Goal: Task Accomplishment & Management: Use online tool/utility

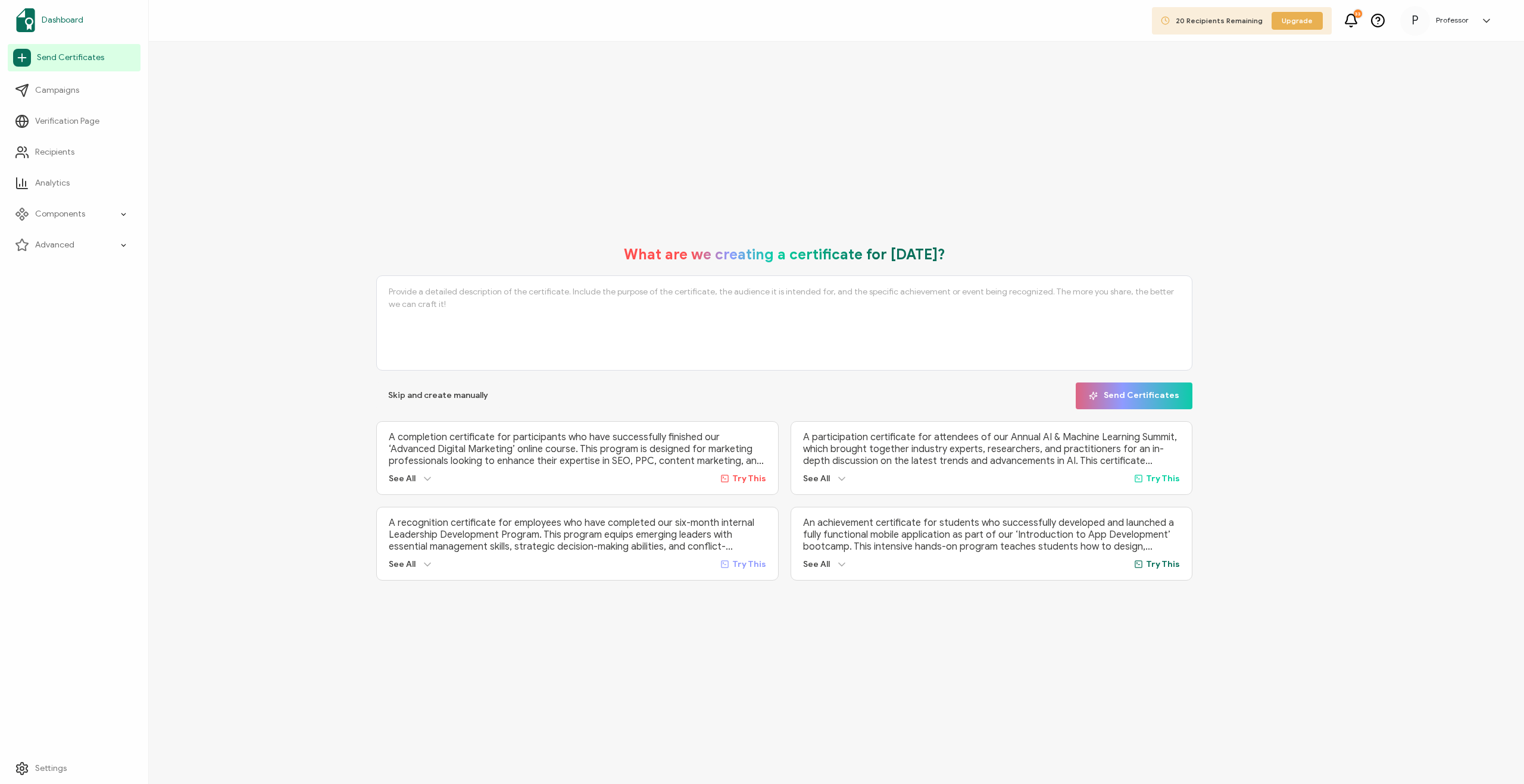
click at [84, 24] on link "Dashboard" at bounding box center [74, 20] width 133 height 33
click at [1486, 18] on icon at bounding box center [1486, 21] width 12 height 12
click at [1288, 126] on div "What are we creating a certificate for today? Skip and create manually Send Cer…" at bounding box center [784, 412] width 1479 height 742
click at [1235, 23] on span "20 Recipients Remaining" at bounding box center [1219, 20] width 87 height 9
click at [1488, 16] on icon at bounding box center [1486, 21] width 12 height 12
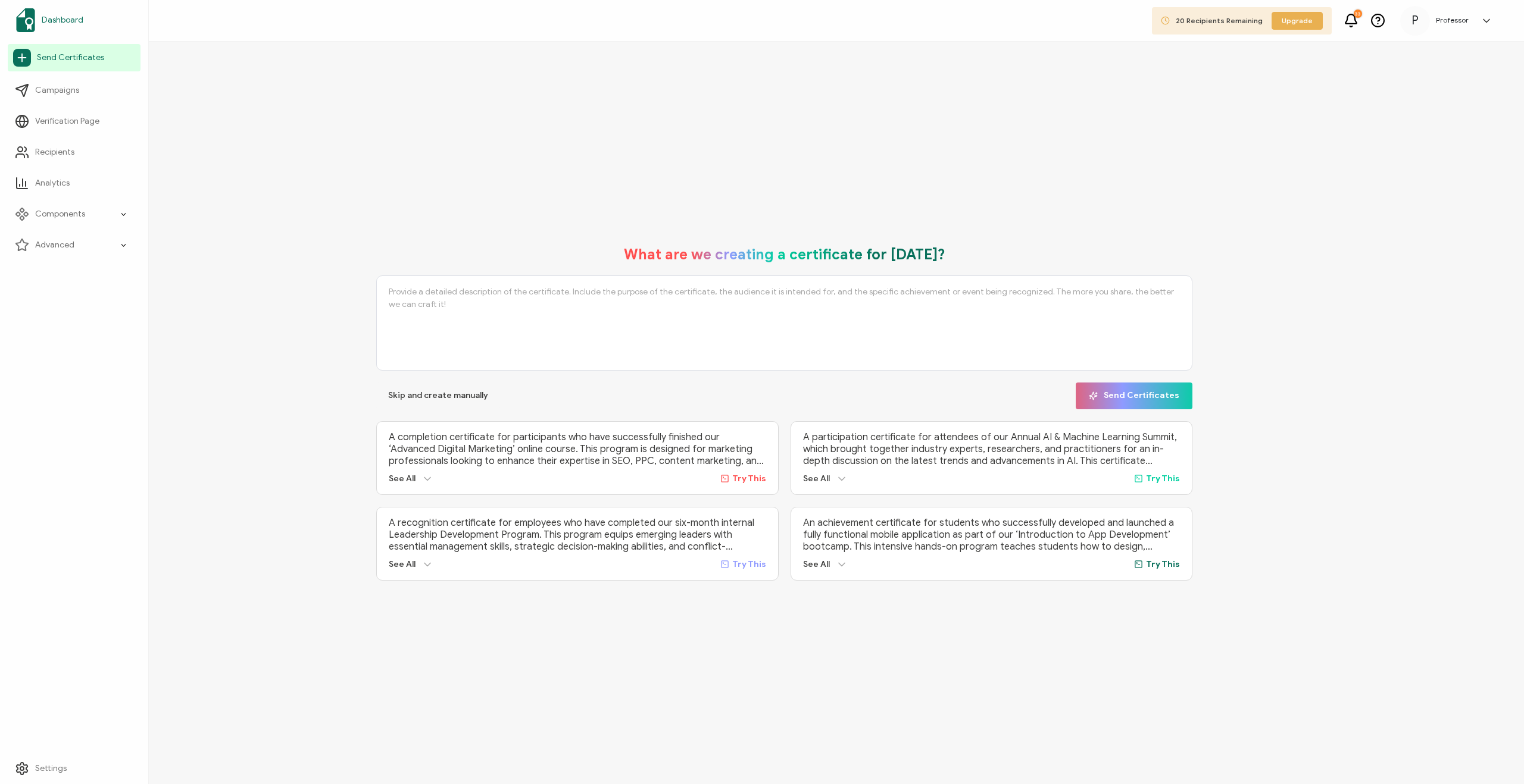
click at [72, 25] on span "Dashboard" at bounding box center [62, 20] width 42 height 12
click at [61, 95] on span "Campaigns" at bounding box center [57, 90] width 44 height 12
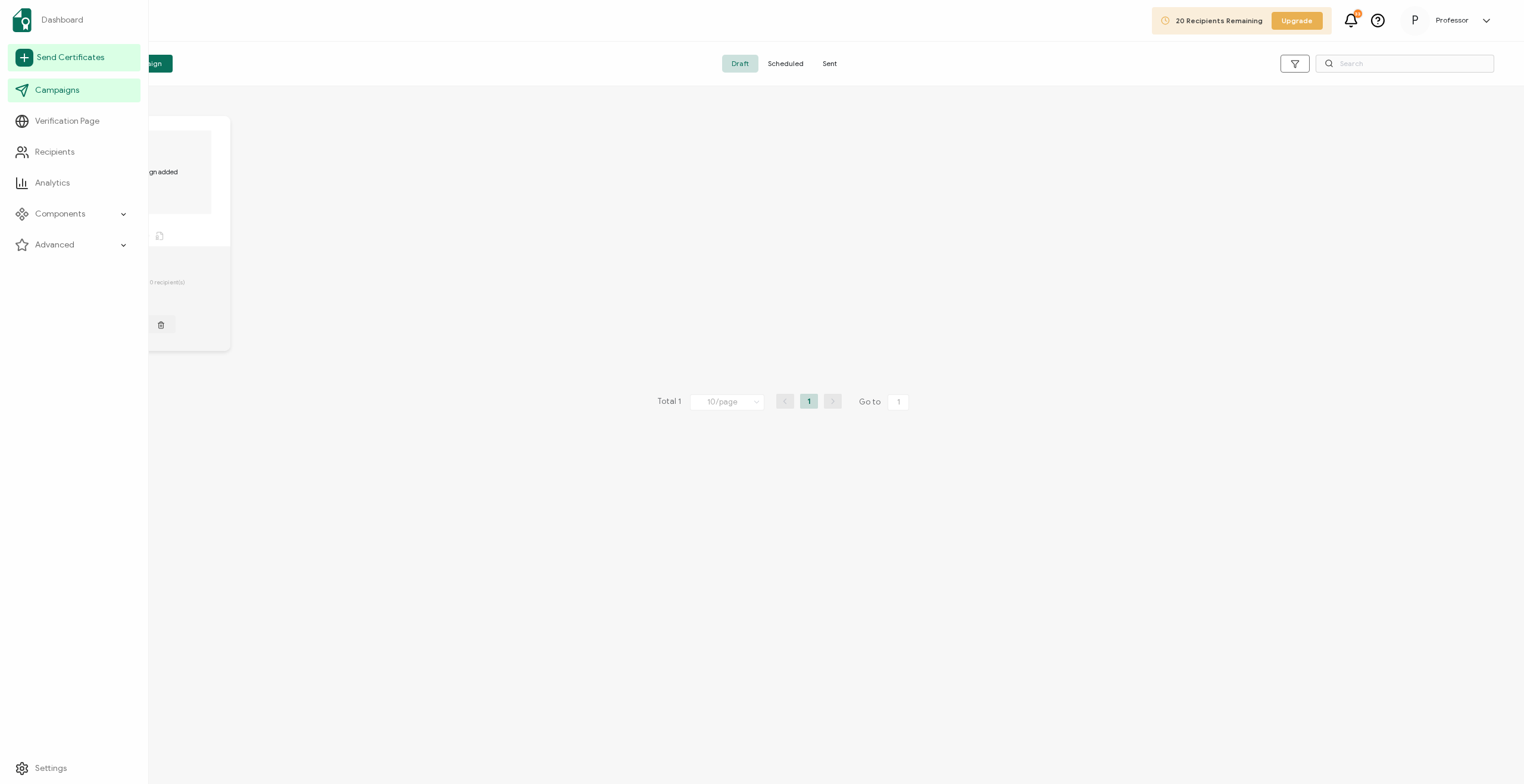
click at [54, 61] on span "Send Certificates" at bounding box center [70, 58] width 67 height 12
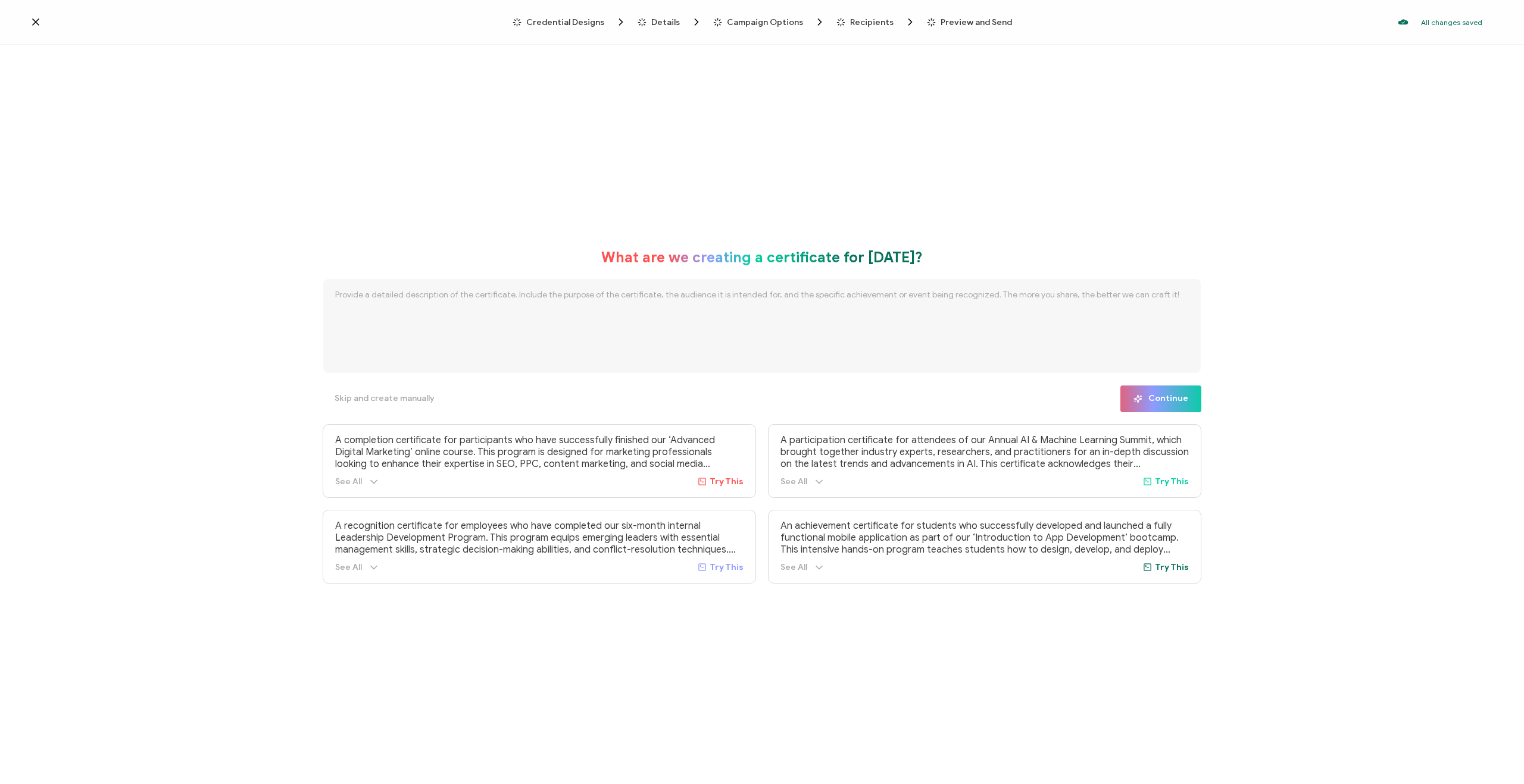
click at [35, 23] on icon at bounding box center [36, 22] width 12 height 12
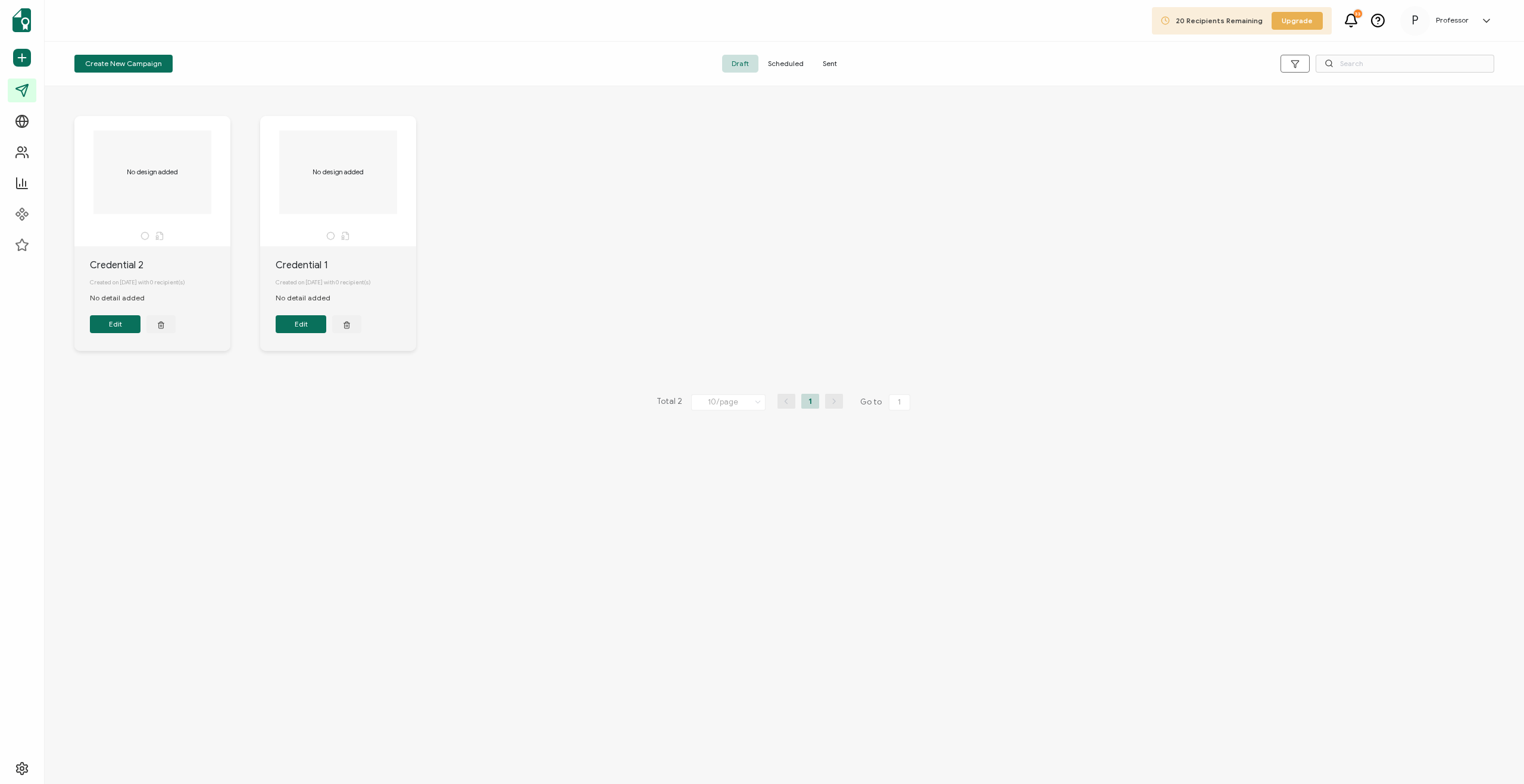
click at [100, 325] on button "Edit" at bounding box center [115, 324] width 51 height 18
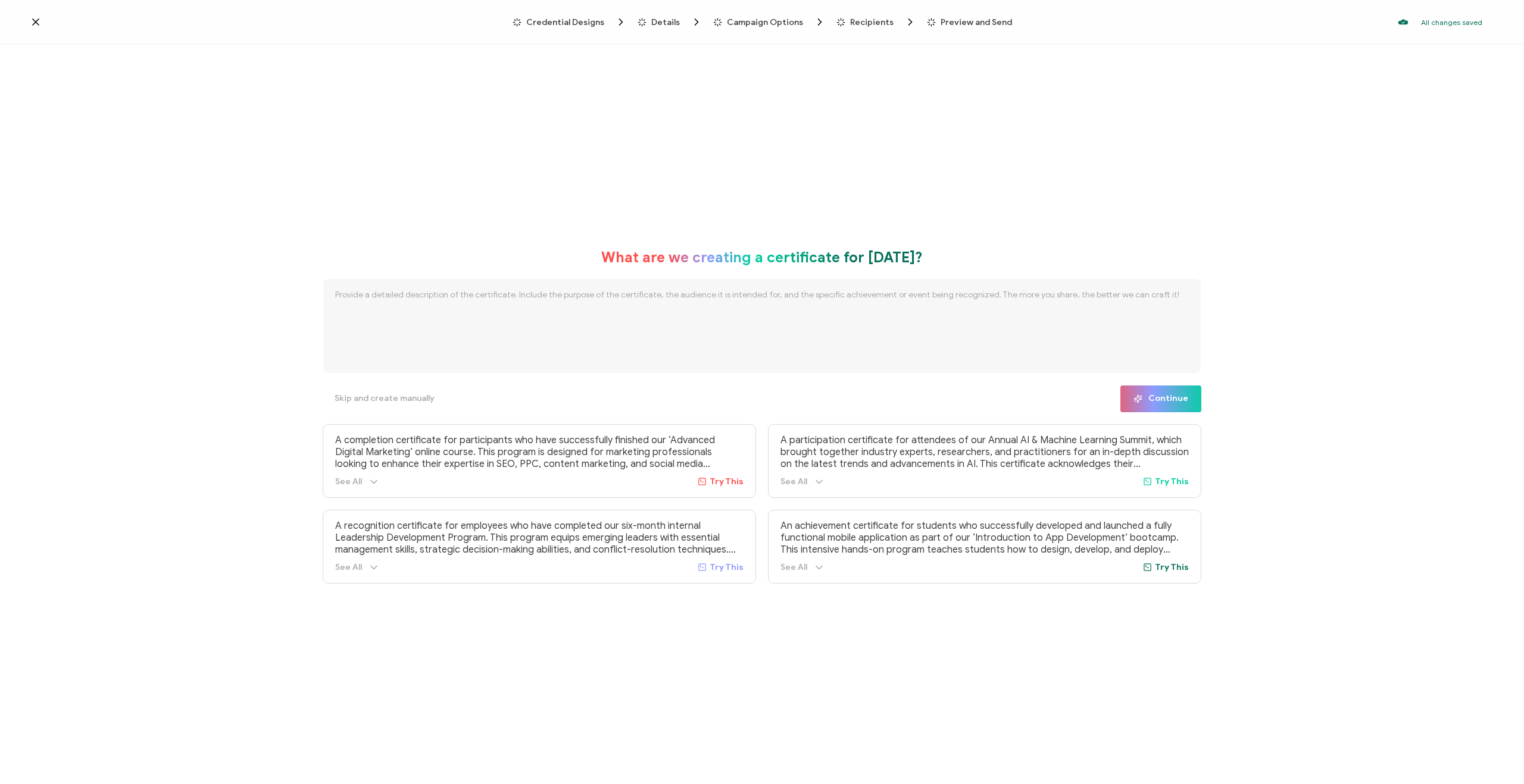
drag, startPoint x: 864, startPoint y: 543, endPoint x: 878, endPoint y: 543, distance: 14.0
click at [864, 543] on p "An achievement certificate for students who successfully developed and launched…" at bounding box center [985, 538] width 409 height 35
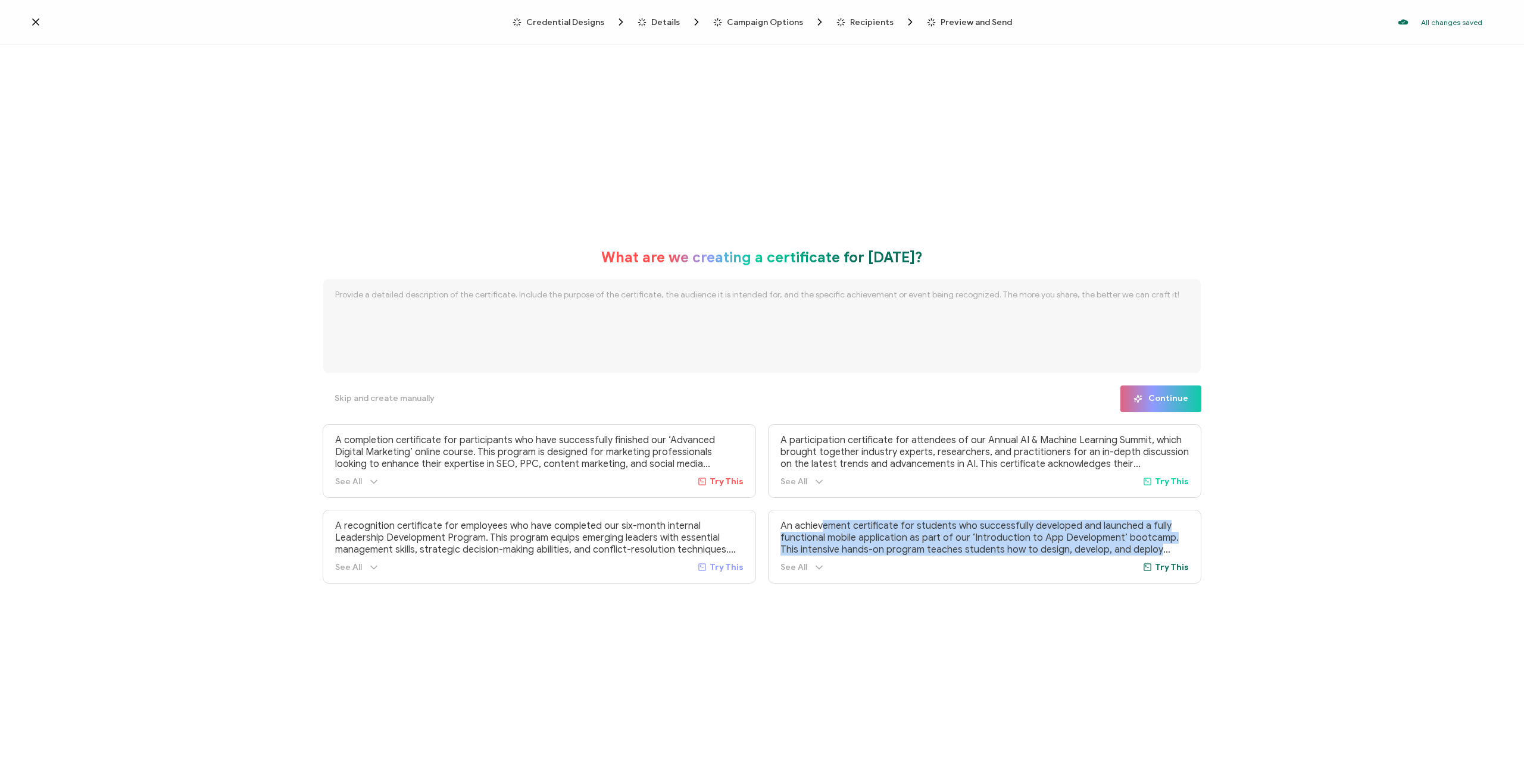
drag, startPoint x: 1166, startPoint y: 550, endPoint x: 764, endPoint y: 526, distance: 402.7
click at [764, 526] on div "A completion certificate for participants who have successfully finished our ‘A…" at bounding box center [762, 504] width 879 height 159
copy p "An achievement certificate for students who successfully developed and launched…"
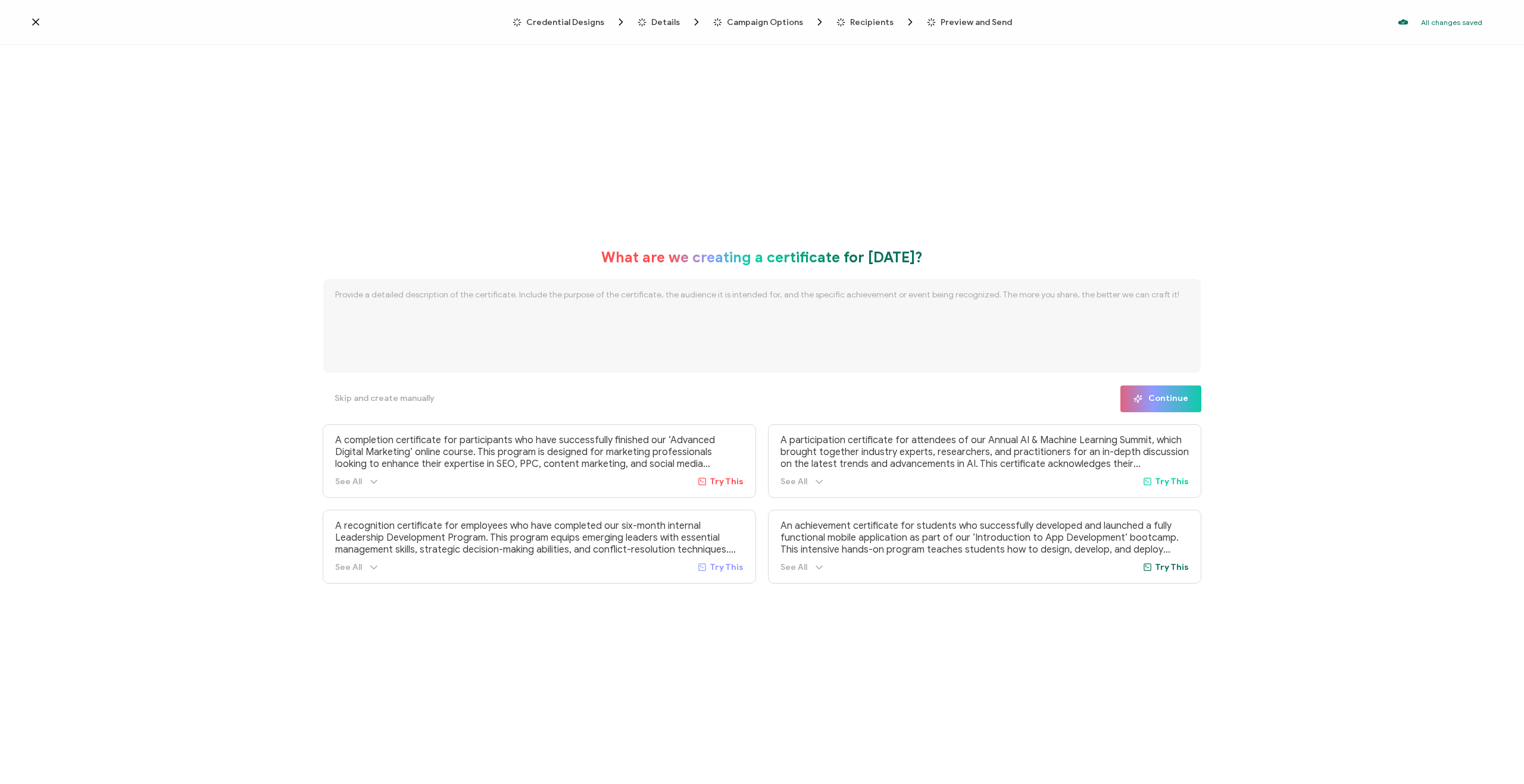
click at [425, 293] on textarea at bounding box center [762, 326] width 879 height 95
paste textarea "An achievement certificate for students who successfully developed and launched…"
click at [550, 295] on textarea "An achievement certificate for students who successfully developed and launched…" at bounding box center [762, 326] width 879 height 95
drag, startPoint x: 715, startPoint y: 311, endPoint x: 729, endPoint y: 294, distance: 22.0
click at [729, 294] on textarea "An achievement certificate for students who successfully raised social catipal …" at bounding box center [762, 326] width 879 height 95
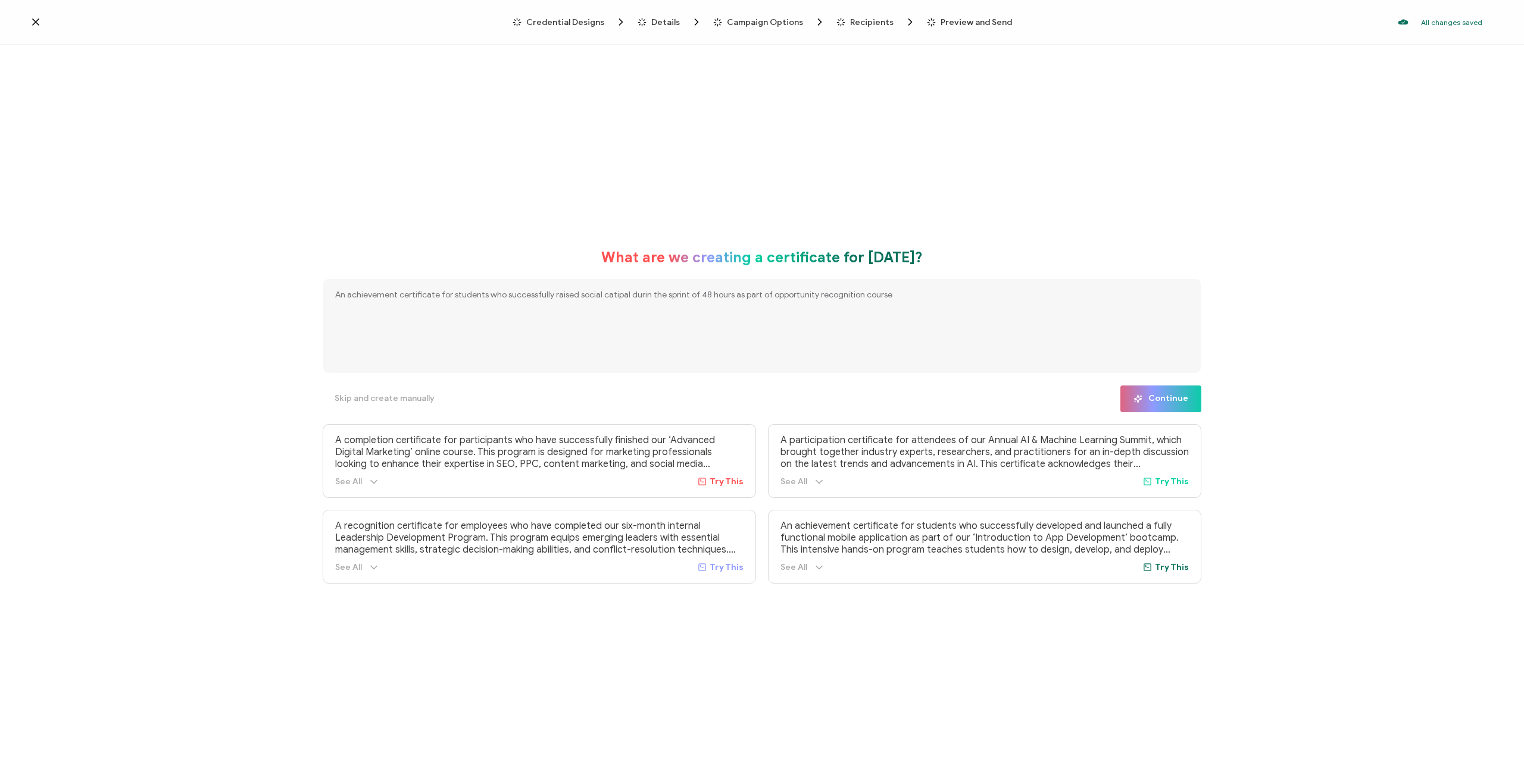
click at [610, 294] on textarea "An achievement certificate for students who successfully raised social catipal …" at bounding box center [762, 326] width 879 height 95
click at [644, 297] on textarea "An achievement certificate for students who successfully raised social capital …" at bounding box center [762, 326] width 879 height 95
click at [903, 293] on textarea "An achievement certificate for students who successfully raised social capital …" at bounding box center [762, 326] width 879 height 95
click at [667, 295] on textarea "An achievement certificate for students who successfully raised social capital …" at bounding box center [762, 326] width 879 height 95
type textarea "An achievement certificate for students who successfully raised social capital …"
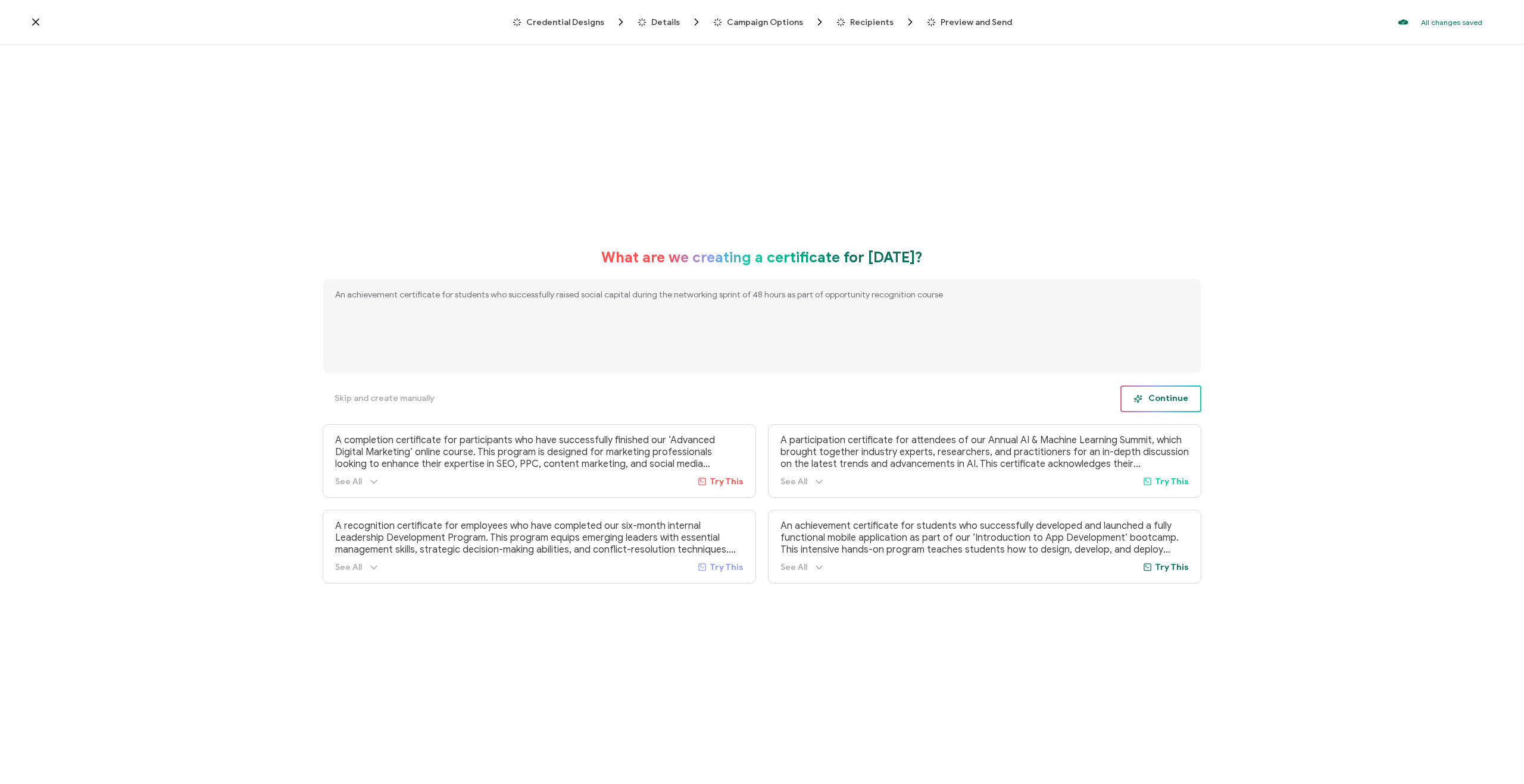
click at [1182, 402] on span "Continue" at bounding box center [1161, 398] width 55 height 9
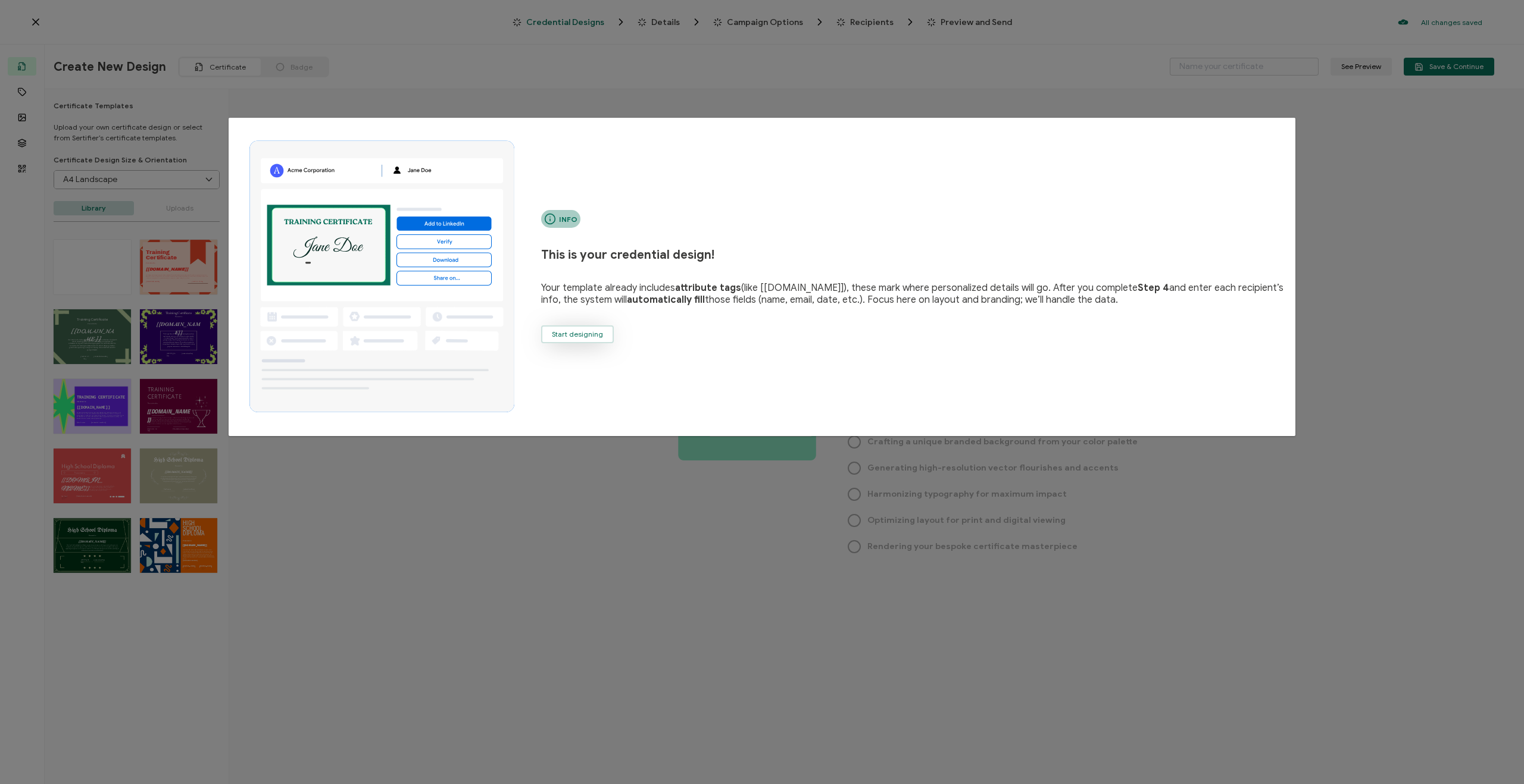
click at [592, 333] on span "Start designing" at bounding box center [577, 334] width 51 height 7
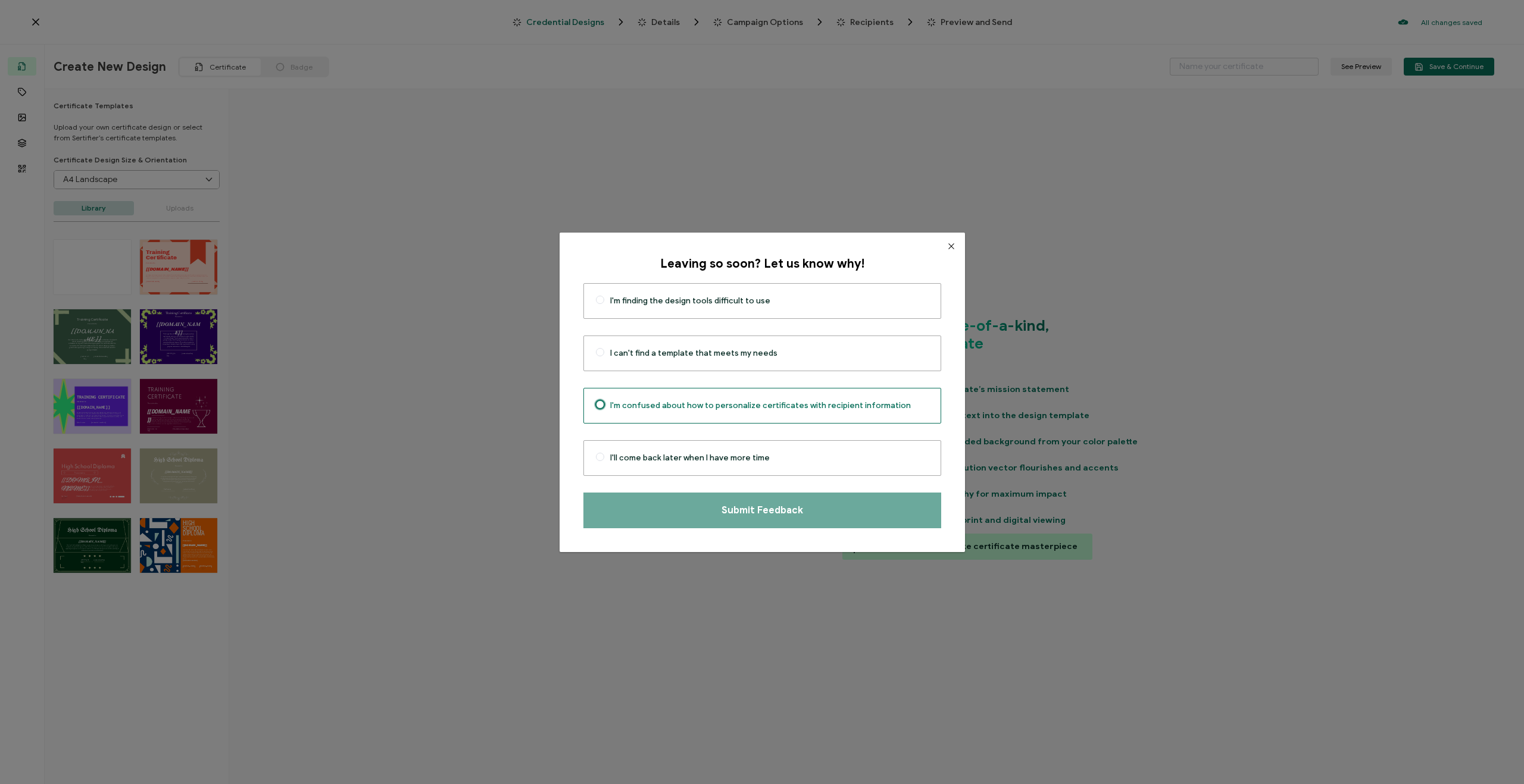
click at [787, 416] on label "I'm confused about how to personalize certificates with recipient information" at bounding box center [762, 405] width 358 height 35
click at [604, 411] on input "I'm confused about how to personalize certificates with recipient information" at bounding box center [600, 406] width 8 height 11
radio input "true"
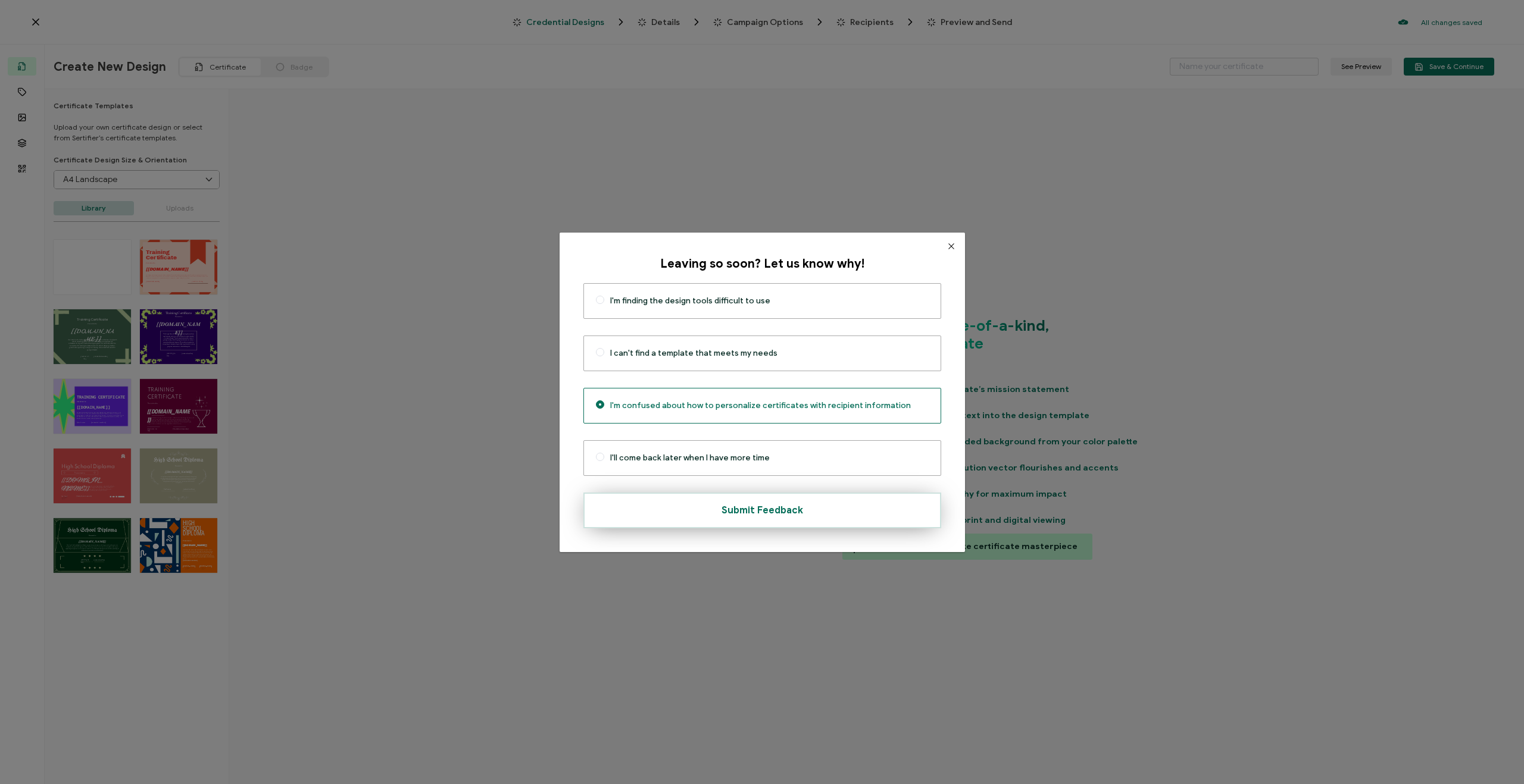
click at [780, 515] on span "Submit Feedback" at bounding box center [762, 510] width 82 height 9
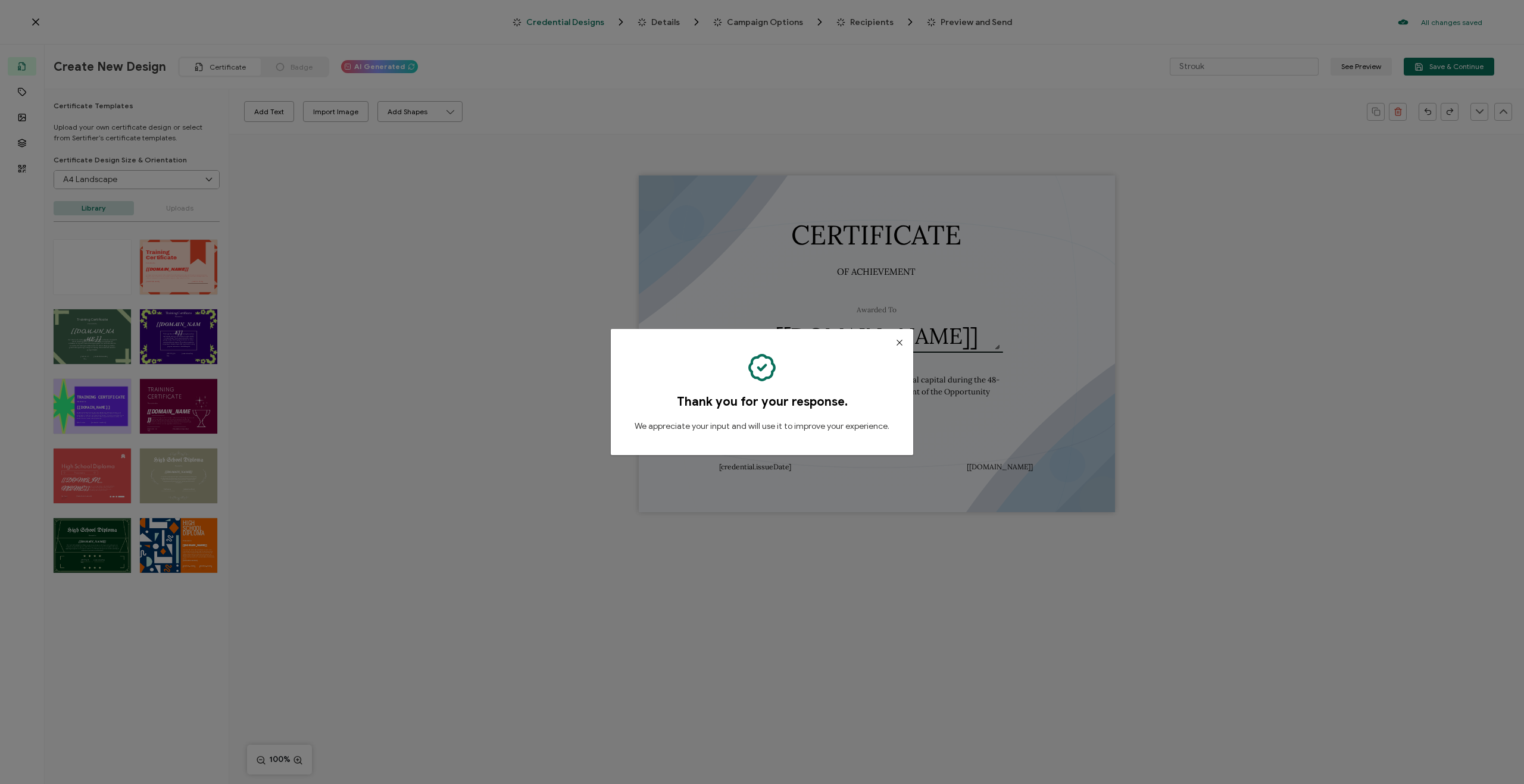
click at [896, 341] on icon "Close" at bounding box center [900, 343] width 9 height 9
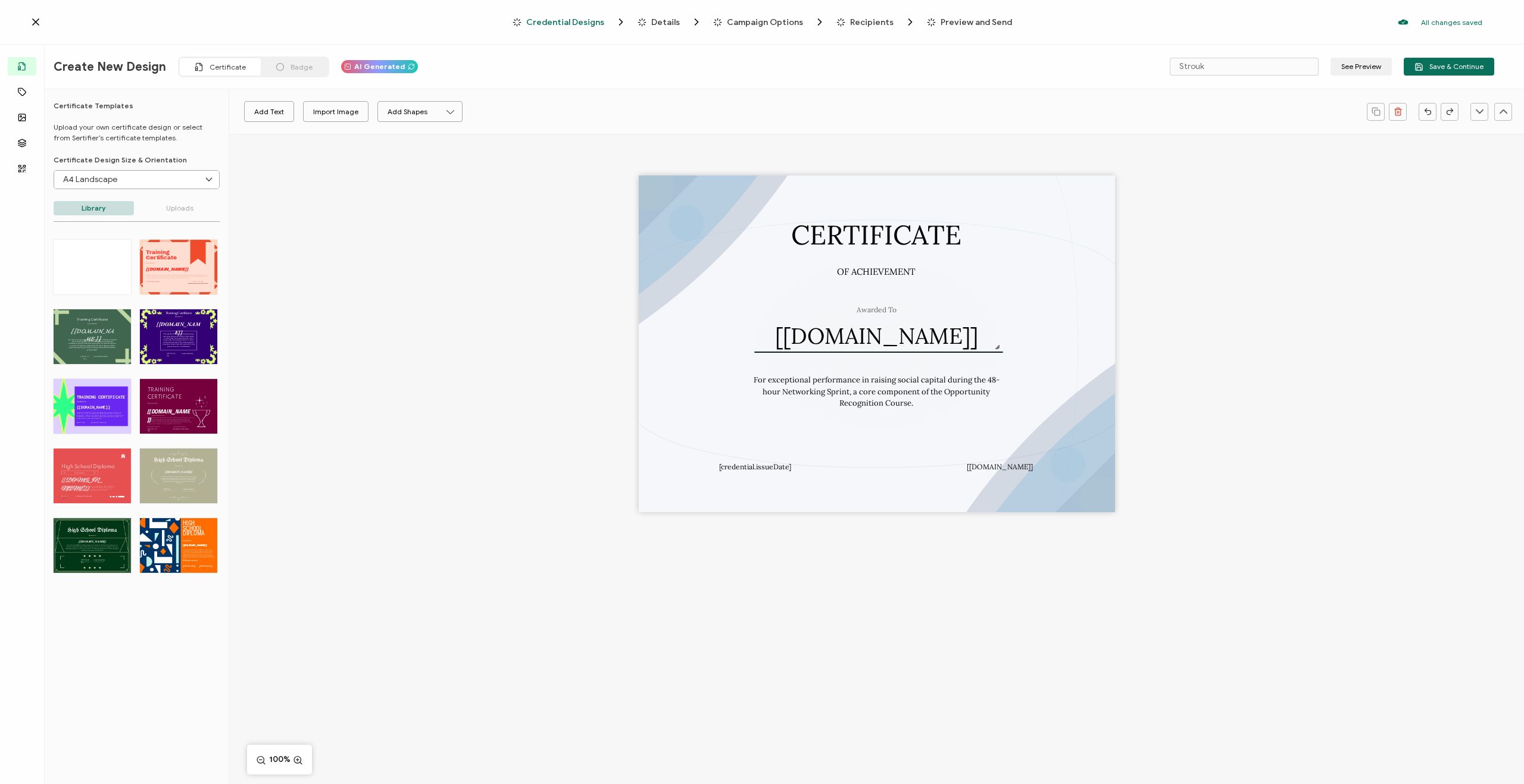
click at [194, 545] on div "HIGH The Orange Blue Modern High School Diploma template exudes professionalism…" at bounding box center [179, 546] width 78 height 55
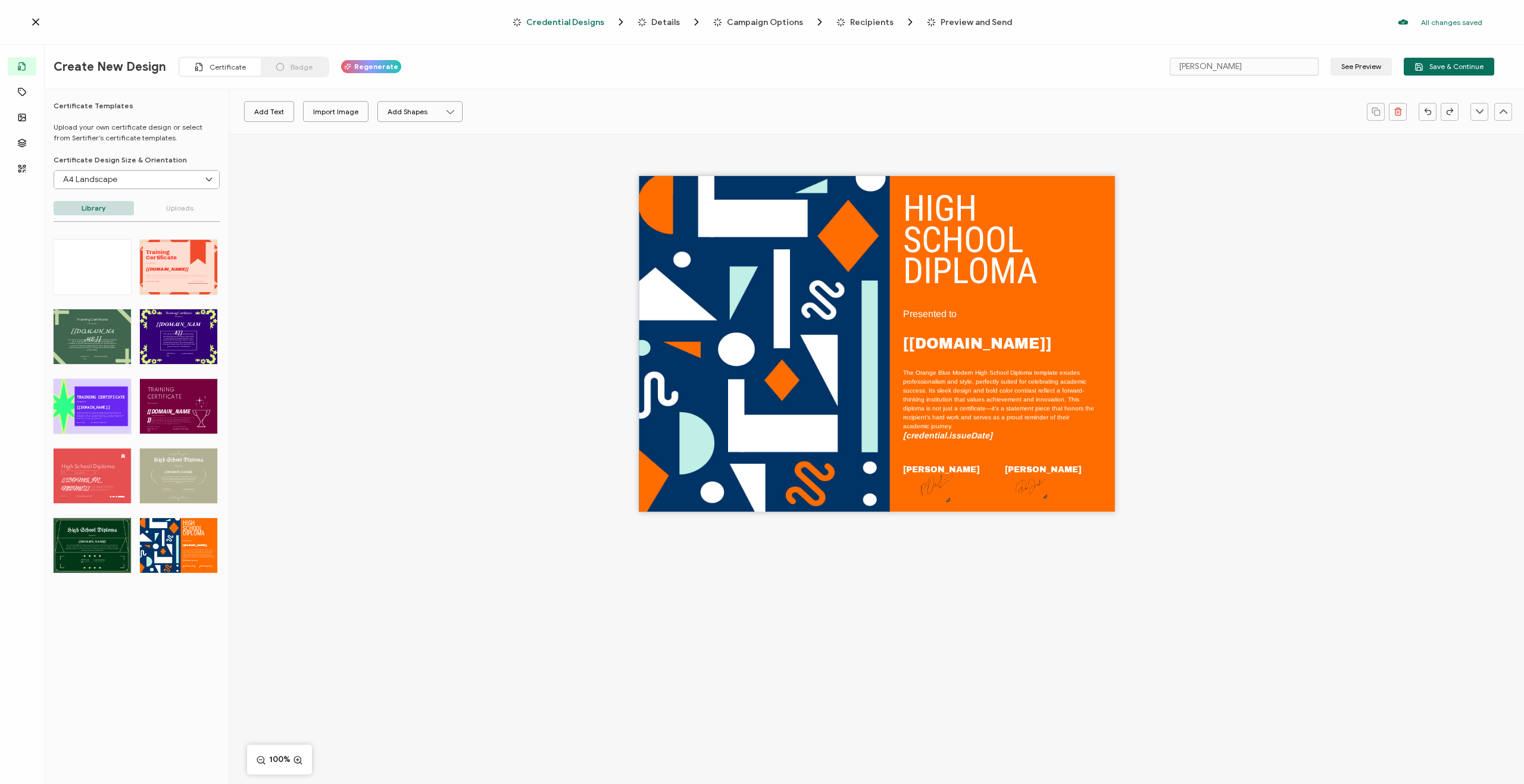
click at [92, 548] on div "High School Diploma The recipient’s full name, which will be automatically fill…" at bounding box center [92, 546] width 78 height 55
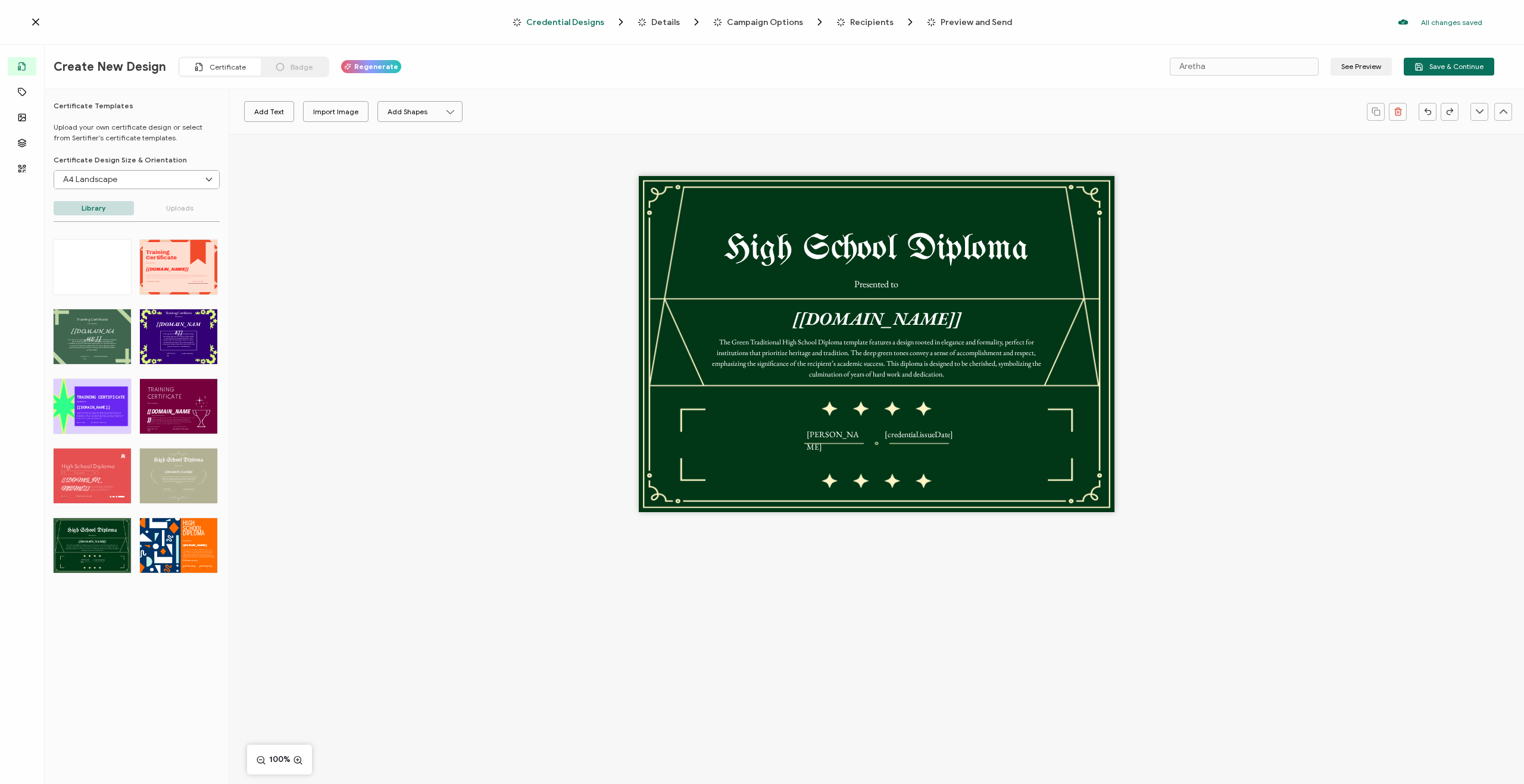
click at [84, 414] on div "TRAINING CERTIFICATE The Green Purple Creative Training Certificate template br…" at bounding box center [92, 406] width 78 height 55
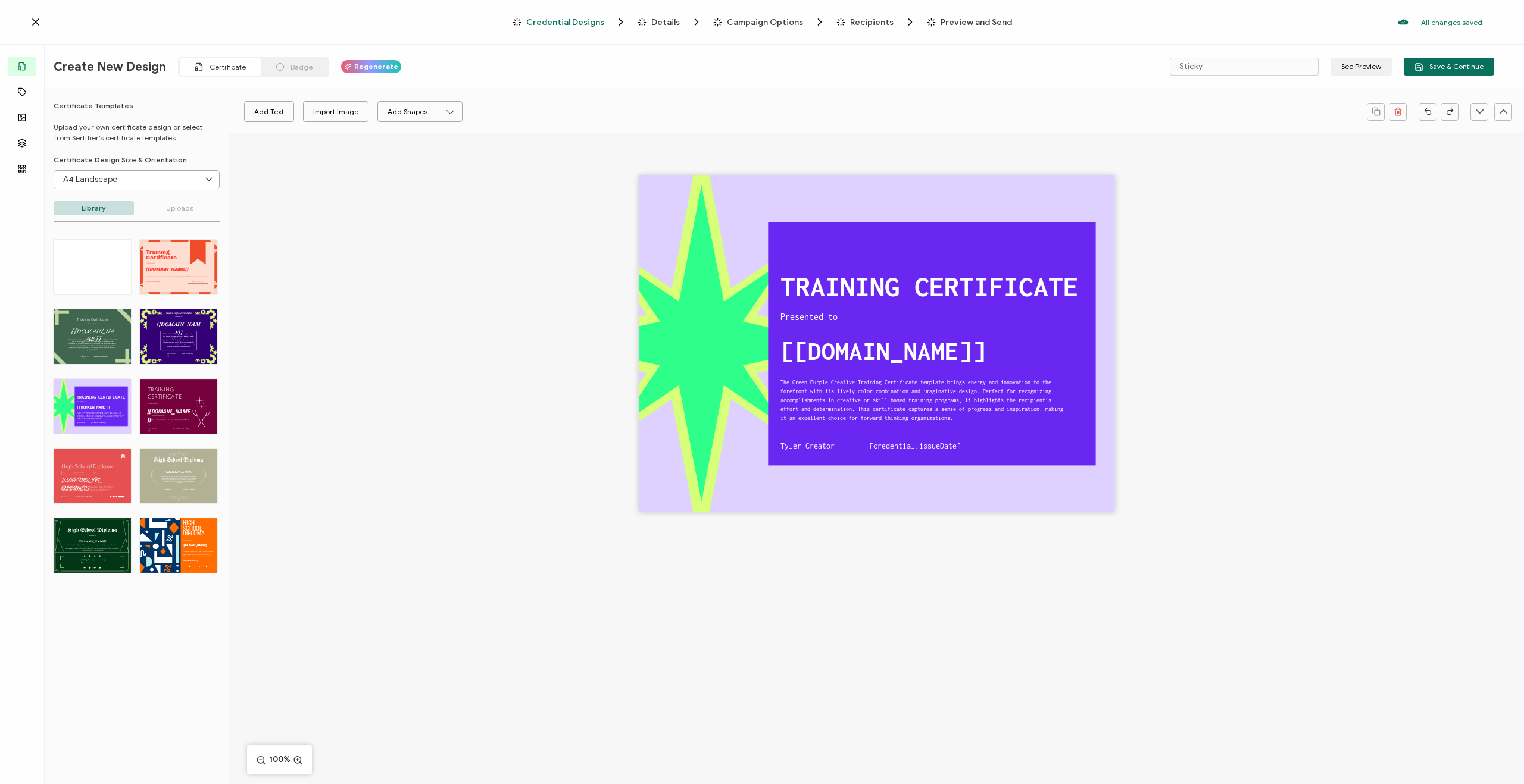
click at [182, 276] on div "Training The Orange New Design Training Certificate template offers a bold and …" at bounding box center [179, 267] width 78 height 55
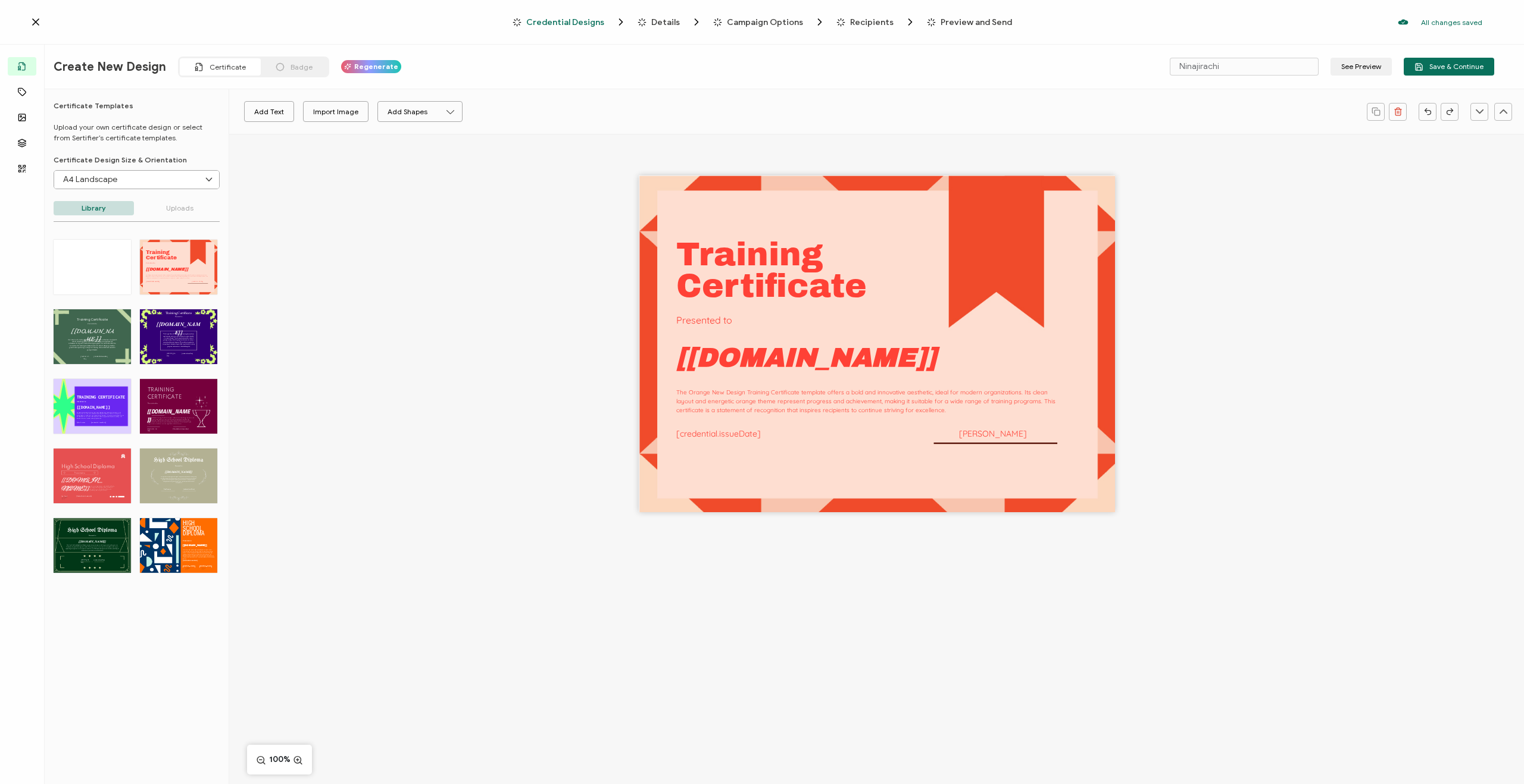
click at [101, 276] on div at bounding box center [92, 267] width 78 height 55
type input "Blank"
